Goal: Information Seeking & Learning: Learn about a topic

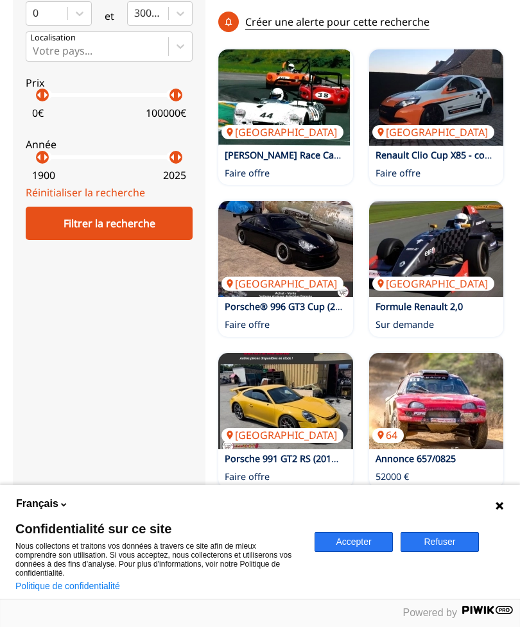
scroll to position [555, 0]
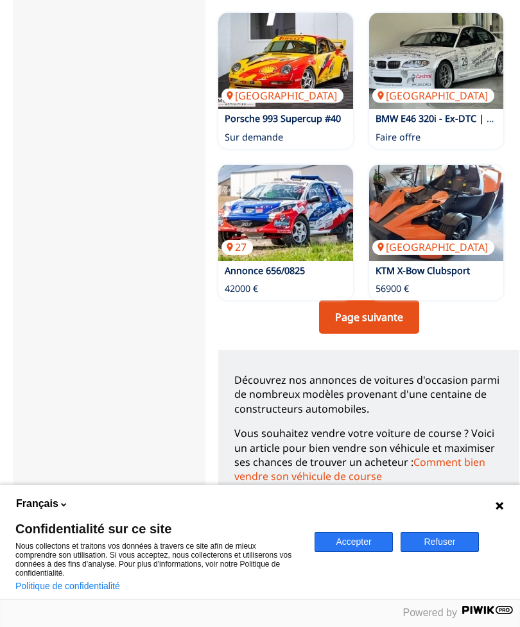
click at [392, 305] on link "Page suivante" at bounding box center [369, 317] width 100 height 33
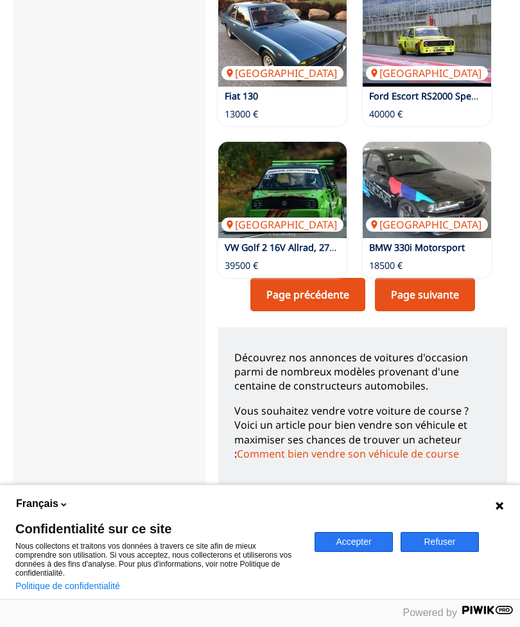
scroll to position [1893, 0]
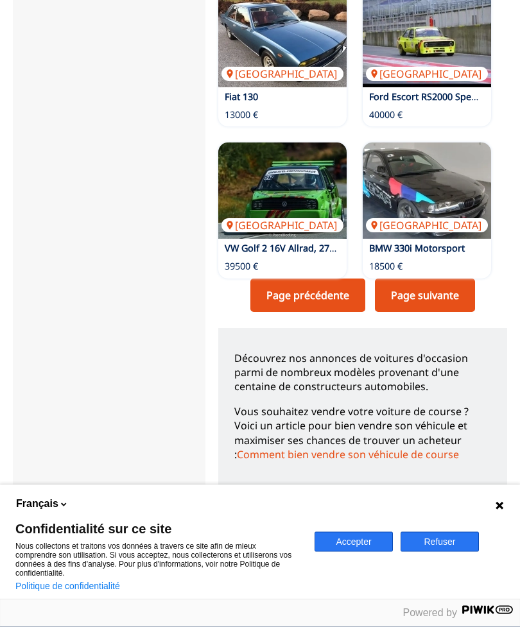
click at [448, 279] on link "Page suivante" at bounding box center [425, 295] width 100 height 33
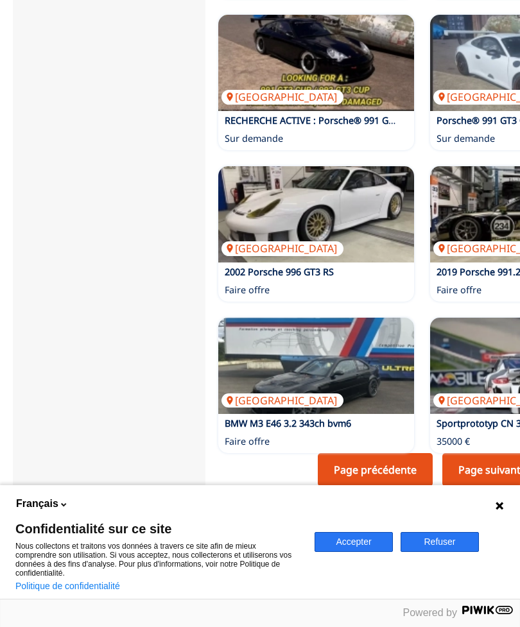
scroll to position [1622, 0]
click at [490, 454] on link "Page suivante" at bounding box center [493, 470] width 100 height 33
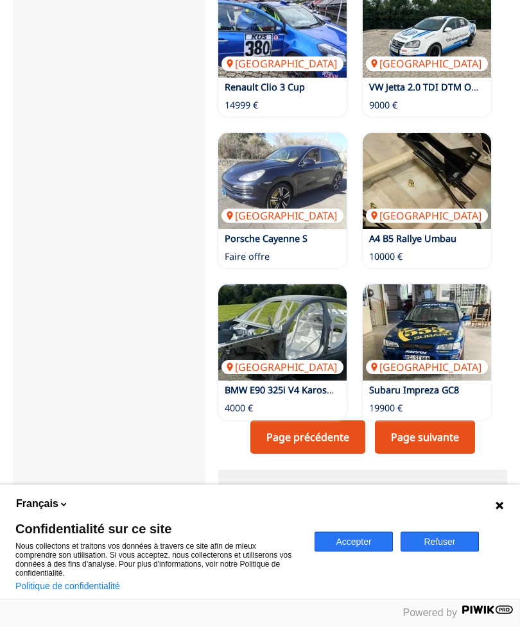
click at [449, 421] on link "Page suivante" at bounding box center [425, 437] width 100 height 33
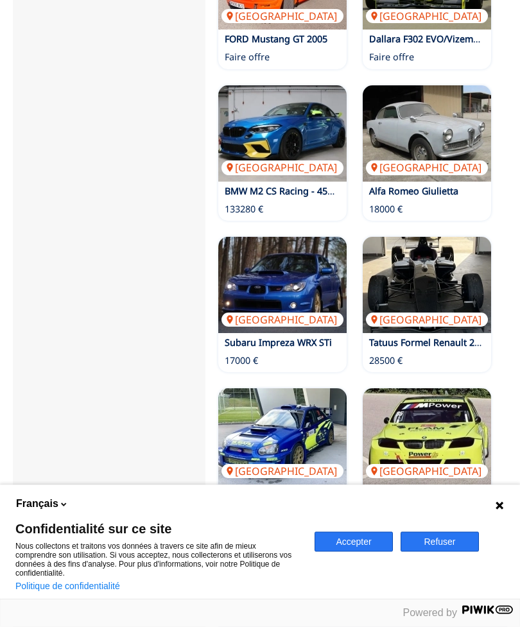
scroll to position [1648, 0]
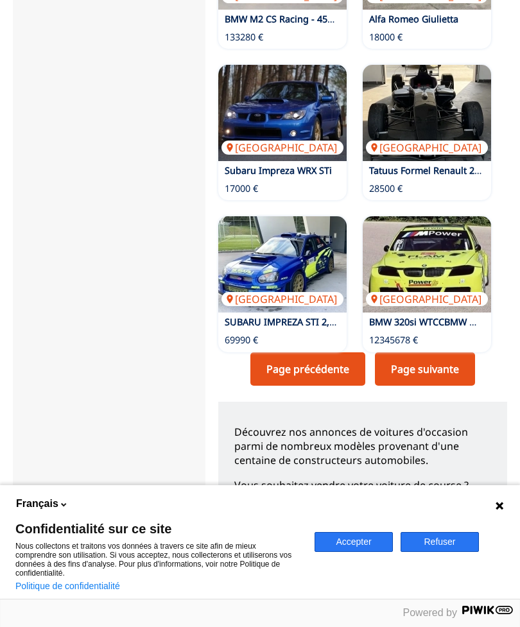
click at [446, 353] on link "Page suivante" at bounding box center [425, 369] width 100 height 33
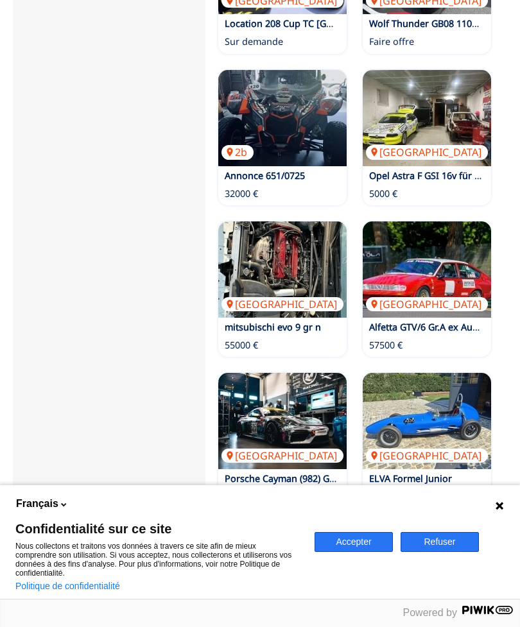
scroll to position [1664, 0]
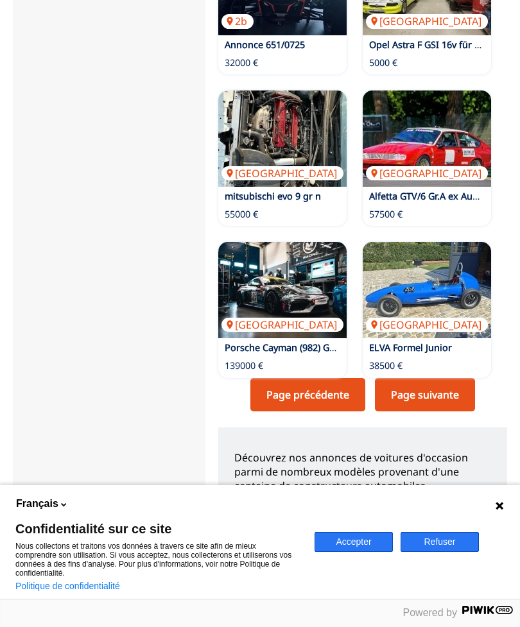
click at [439, 382] on link "Page suivante" at bounding box center [425, 394] width 100 height 33
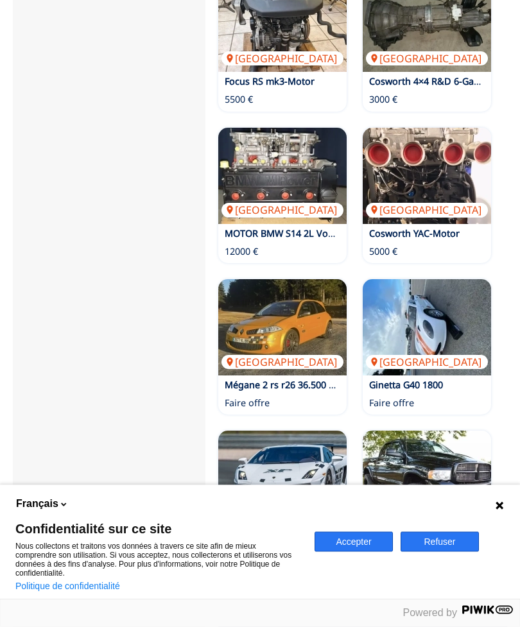
scroll to position [1622, 0]
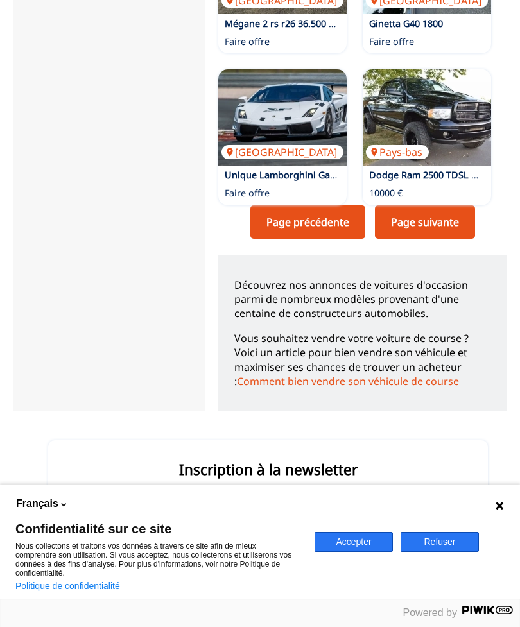
click at [455, 206] on link "Page suivante" at bounding box center [425, 222] width 100 height 33
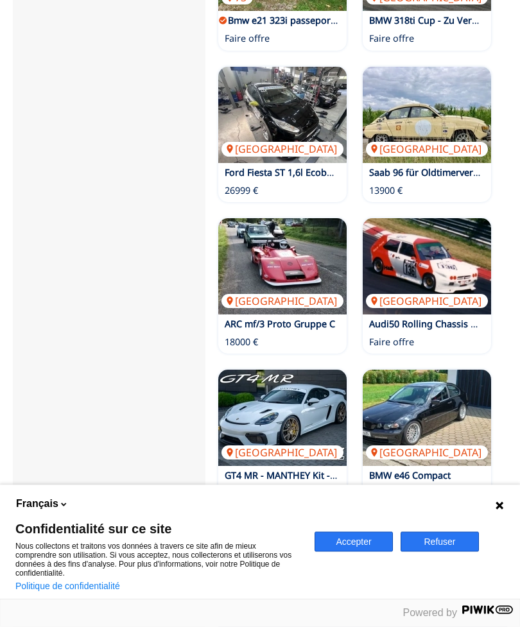
scroll to position [1667, 0]
click at [294, 240] on img at bounding box center [282, 266] width 128 height 96
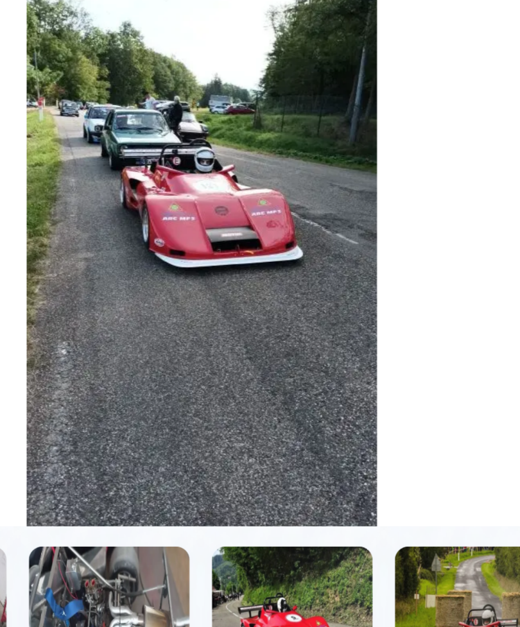
click at [97, 140] on img "Go to Slide 1" at bounding box center [173, 229] width 321 height 179
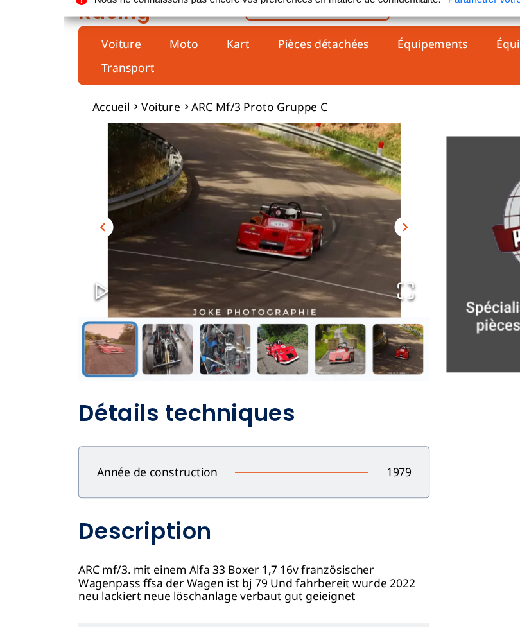
scroll to position [14, 0]
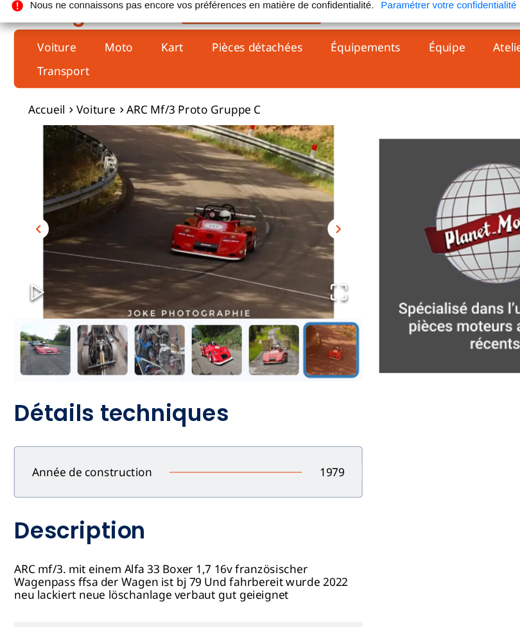
click at [313, 214] on span "chevron_right" at bounding box center [311, 221] width 15 height 15
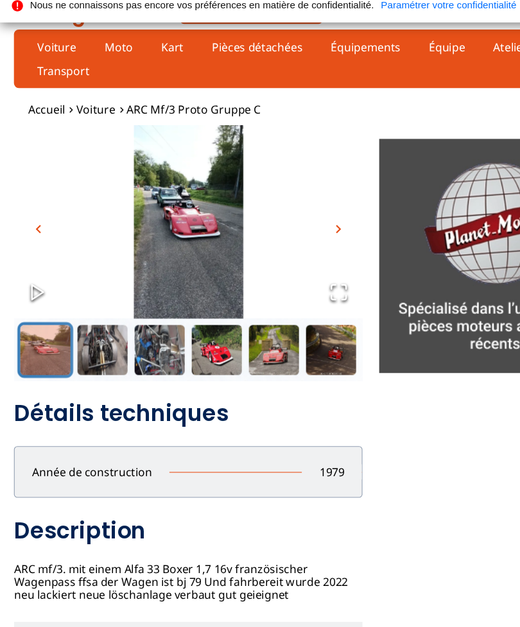
click at [33, 214] on span "chevron_left" at bounding box center [35, 221] width 15 height 15
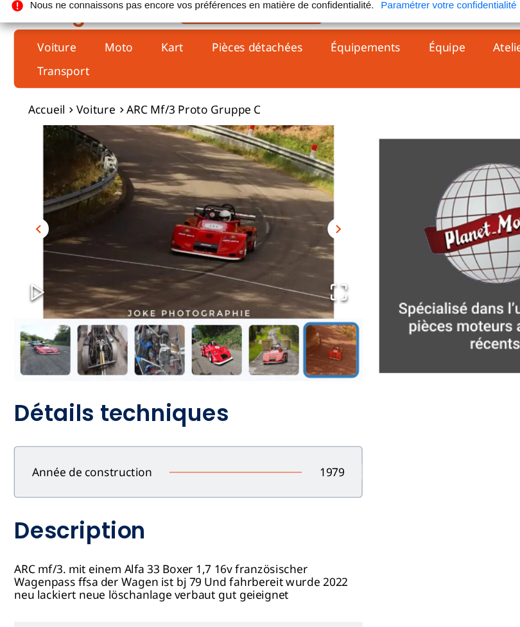
click at [41, 214] on span "chevron_left" at bounding box center [35, 221] width 15 height 15
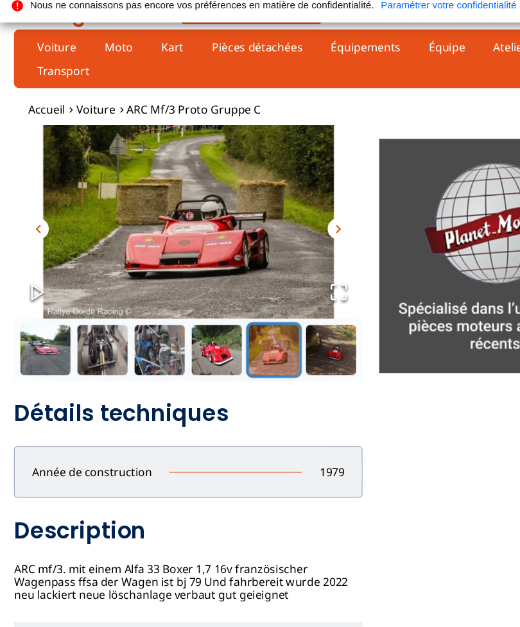
click at [26, 202] on img "Go to Slide 5" at bounding box center [173, 215] width 321 height 179
click at [26, 212] on button "chevron_left" at bounding box center [35, 221] width 19 height 19
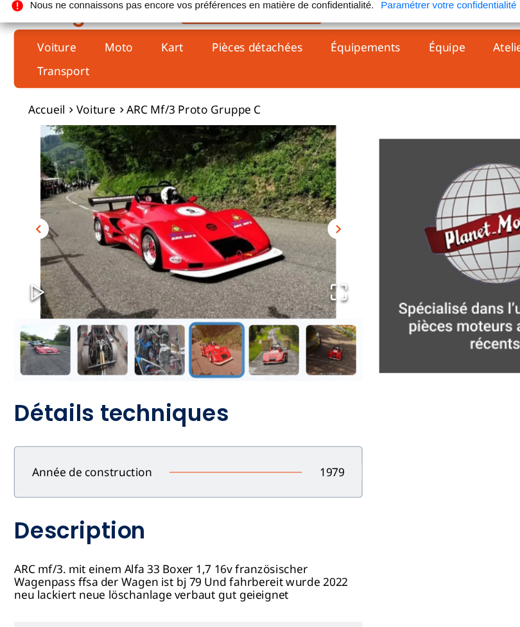
click at [19, 204] on img "Go to Slide 4" at bounding box center [173, 215] width 321 height 179
click at [28, 214] on span "chevron_left" at bounding box center [35, 221] width 15 height 15
